Goal: Task Accomplishment & Management: Use online tool/utility

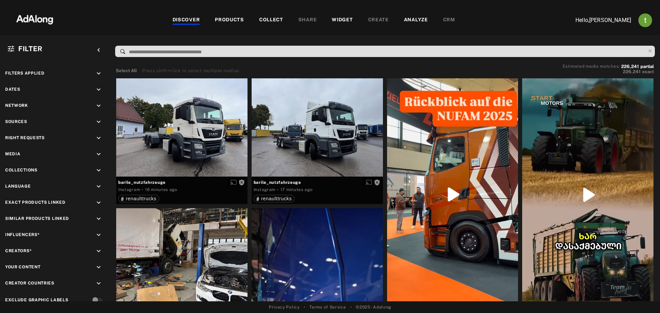
click at [236, 21] on div "PRODUCTS" at bounding box center [229, 20] width 29 height 8
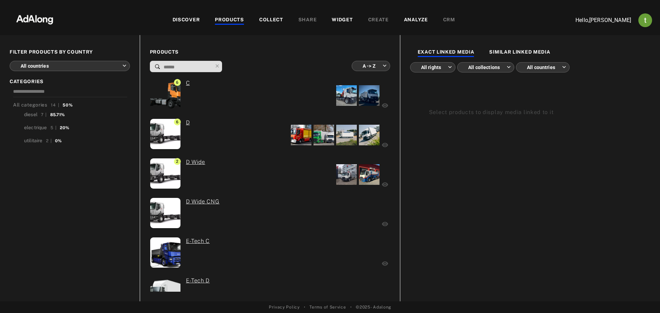
click at [109, 170] on div "All categories 14 | 50% diesel 7 | 85.71% electrique 5 | 20% utilitaire 2 | 0%" at bounding box center [70, 188] width 120 height 207
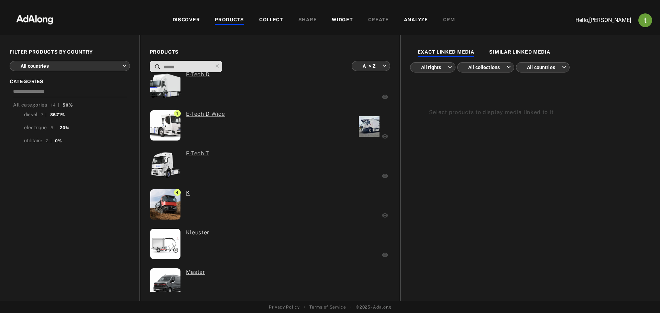
scroll to position [341, 0]
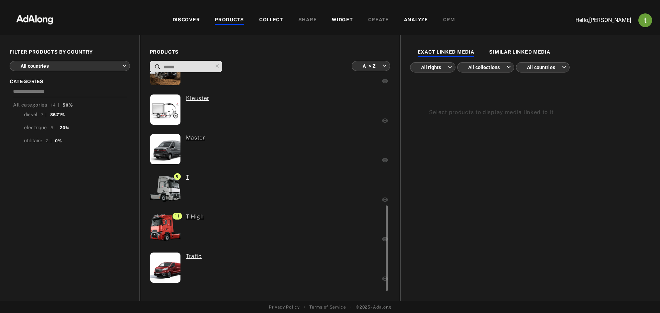
click at [238, 228] on div "11 T High" at bounding box center [222, 229] width 144 height 33
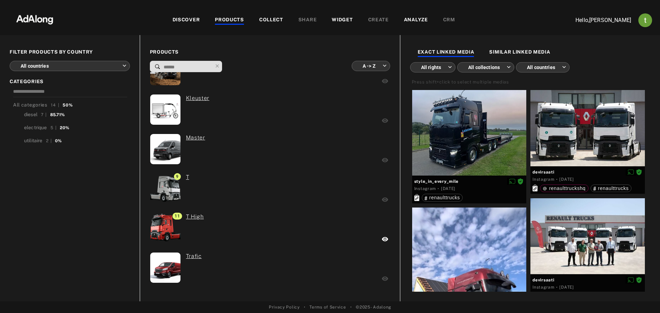
click at [59, 235] on div "All categories 14 | 50% diesel 7 | 85.71% electrique 5 | 20% utilitaire 2 | 0%" at bounding box center [70, 188] width 120 height 207
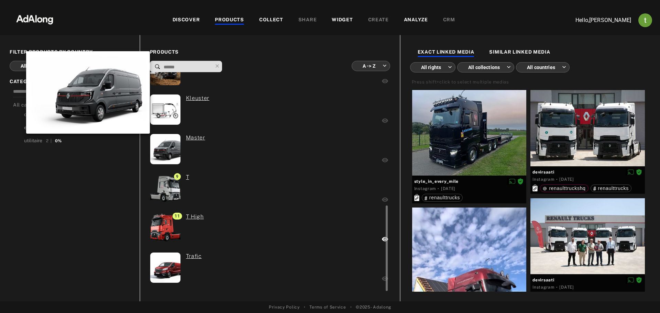
click at [173, 151] on img at bounding box center [165, 149] width 45 height 30
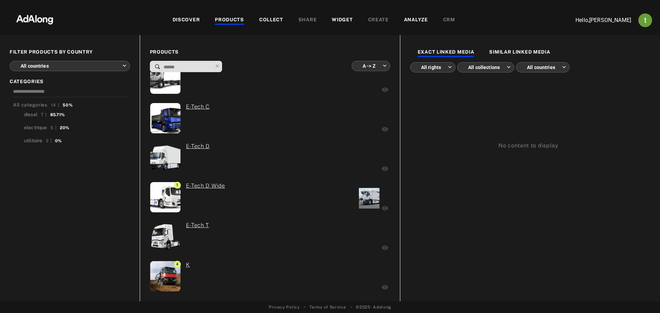
scroll to position [31, 0]
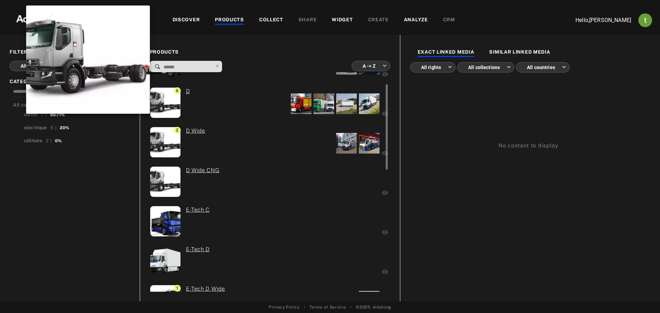
click at [168, 102] on img at bounding box center [165, 103] width 35 height 30
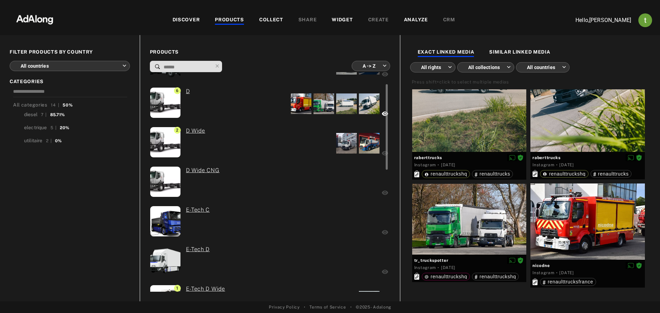
click at [326, 98] on div at bounding box center [323, 103] width 21 height 21
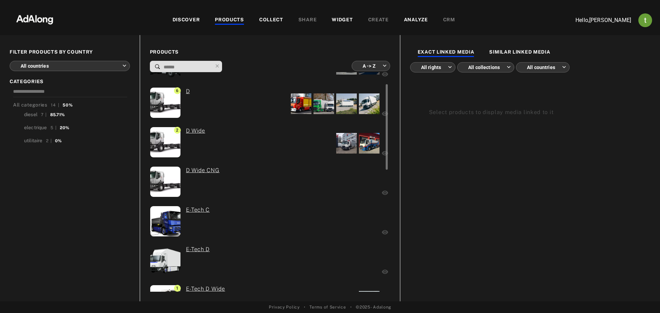
click at [326, 98] on div at bounding box center [323, 103] width 21 height 21
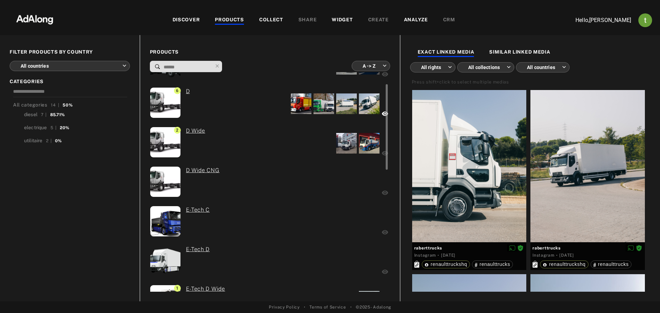
click at [289, 180] on div "0 D Wide CNG" at bounding box center [226, 182] width 152 height 33
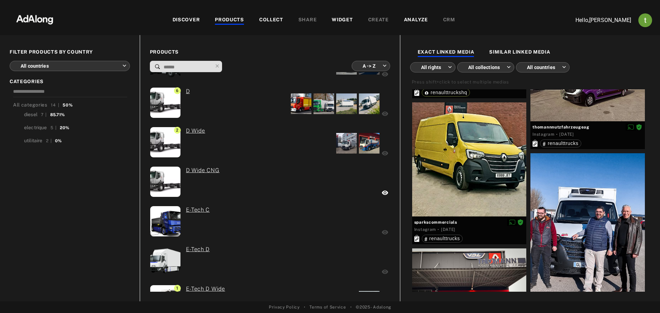
scroll to position [344, 0]
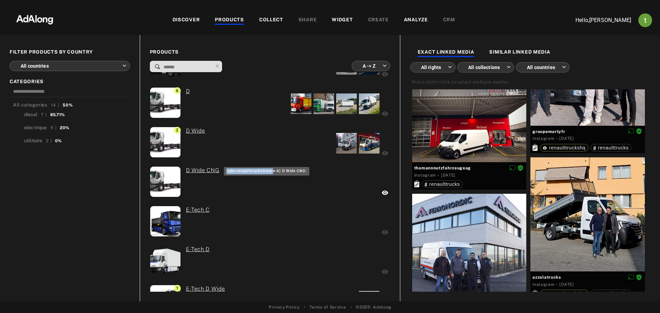
drag, startPoint x: 227, startPoint y: 170, endPoint x: 272, endPoint y: 170, distance: 44.7
click at [272, 170] on div "(ada-renaulttrucksfrance-6) D Wide CNG:" at bounding box center [267, 171] width 86 height 9
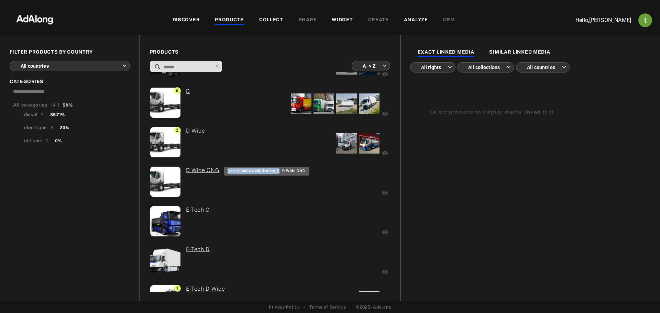
drag, startPoint x: 277, startPoint y: 170, endPoint x: 229, endPoint y: 173, distance: 48.8
click at [229, 173] on div "(ada-renaulttrucksfrance-6) D Wide CNG:" at bounding box center [267, 171] width 86 height 9
copy div "ada-renaulttrucksfrance-6"
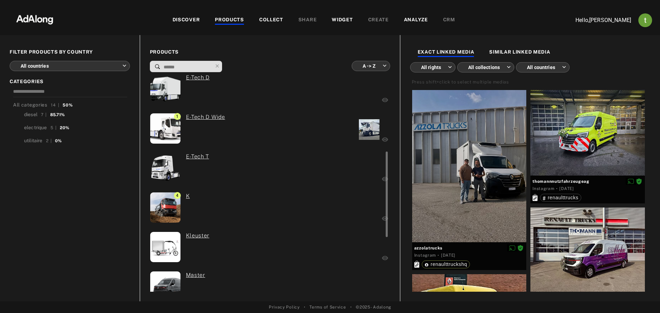
scroll to position [272, 0]
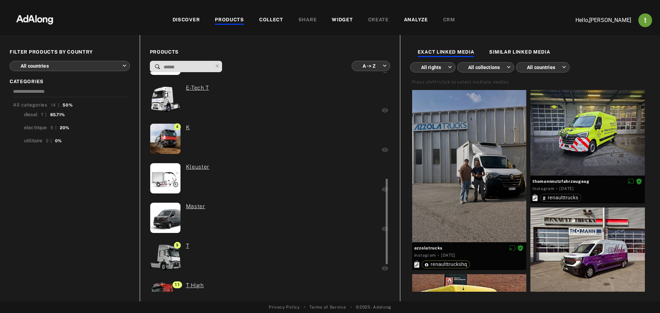
click at [198, 208] on link "Master" at bounding box center [195, 206] width 19 height 8
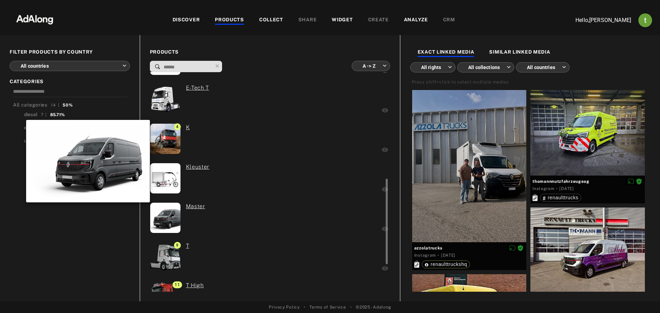
click at [163, 214] on img at bounding box center [165, 218] width 45 height 30
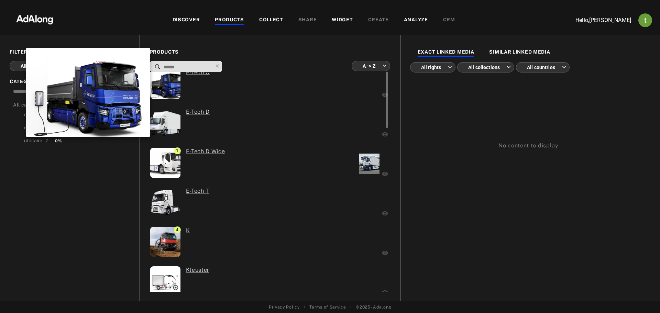
scroll to position [100, 0]
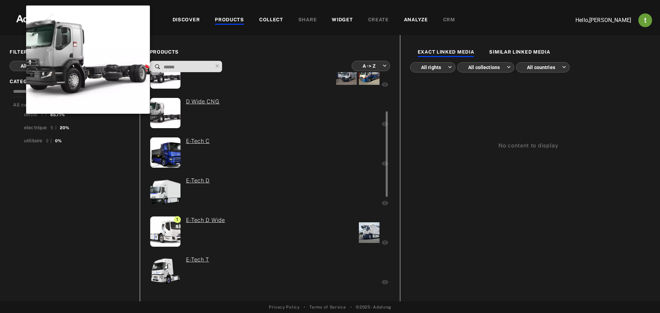
click at [168, 118] on img at bounding box center [165, 113] width 35 height 30
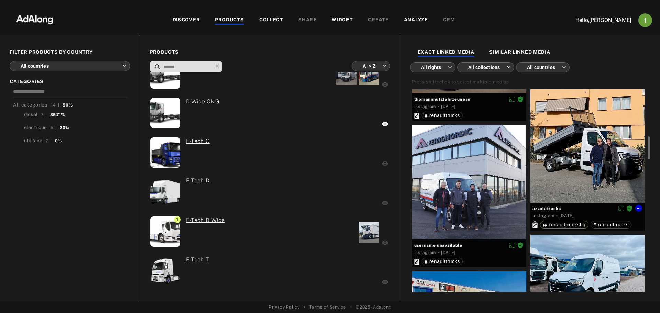
scroll to position [515, 0]
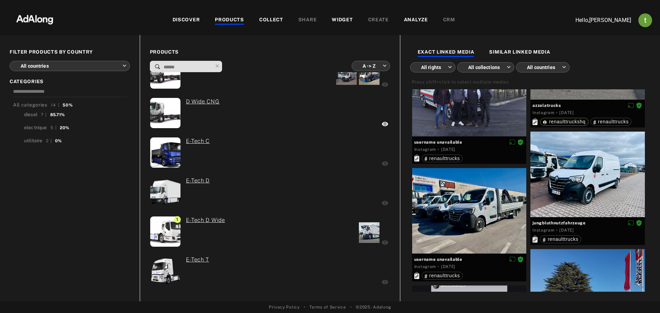
click at [345, 15] on div "DISCOVER PRODUCTS COLLECT SHARE WIDGET CREATE ANALYZE CRM" at bounding box center [313, 20] width 497 height 23
click at [344, 22] on div "WIDGET" at bounding box center [342, 20] width 21 height 8
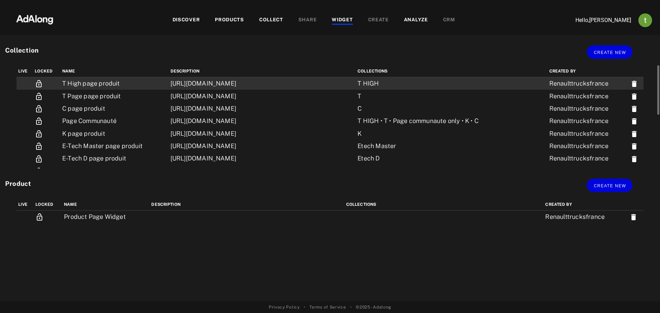
click at [222, 86] on td "[URL][DOMAIN_NAME]" at bounding box center [262, 83] width 187 height 13
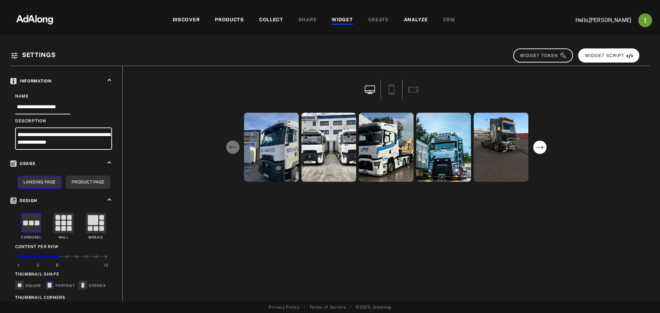
click at [594, 53] on span "WIDGET SCRIPT" at bounding box center [609, 55] width 48 height 5
click at [237, 21] on div "PRODUCTS" at bounding box center [229, 20] width 29 height 8
